Goal: Task Accomplishment & Management: Manage account settings

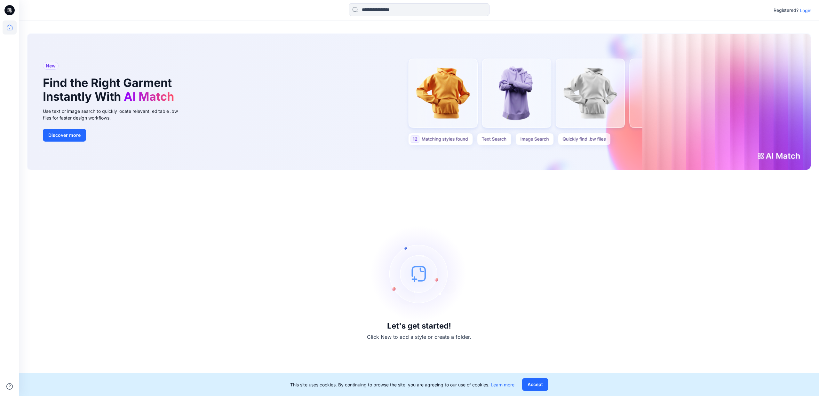
click at [806, 10] on p "Login" at bounding box center [806, 10] width 12 height 7
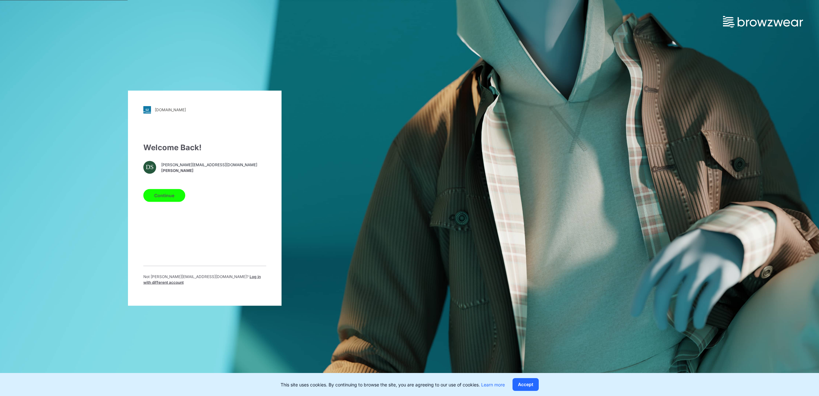
click at [172, 197] on button "Continue" at bounding box center [164, 195] width 42 height 13
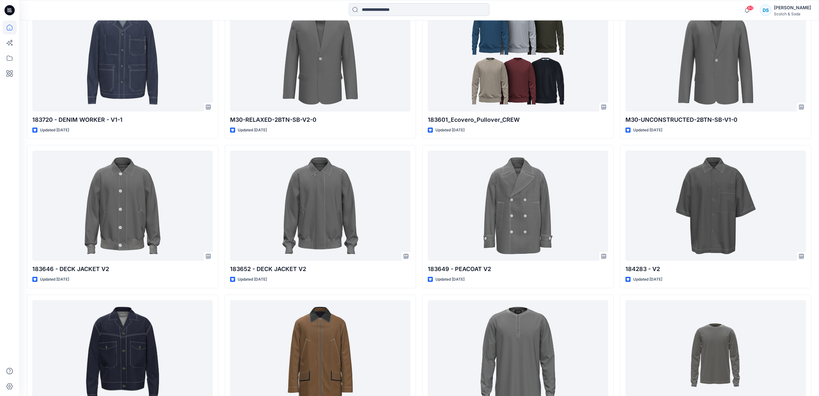
scroll to position [727, 0]
